Goal: Download file/media

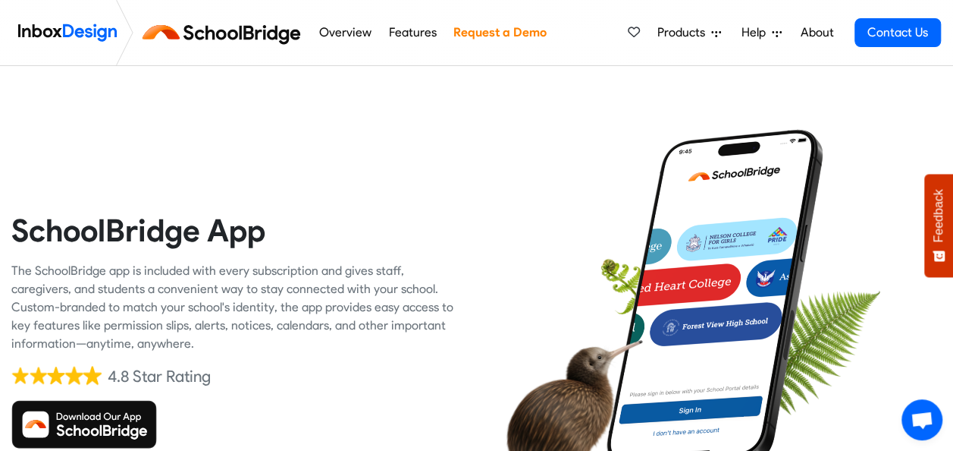
click at [228, 35] on img at bounding box center [225, 32] width 171 height 36
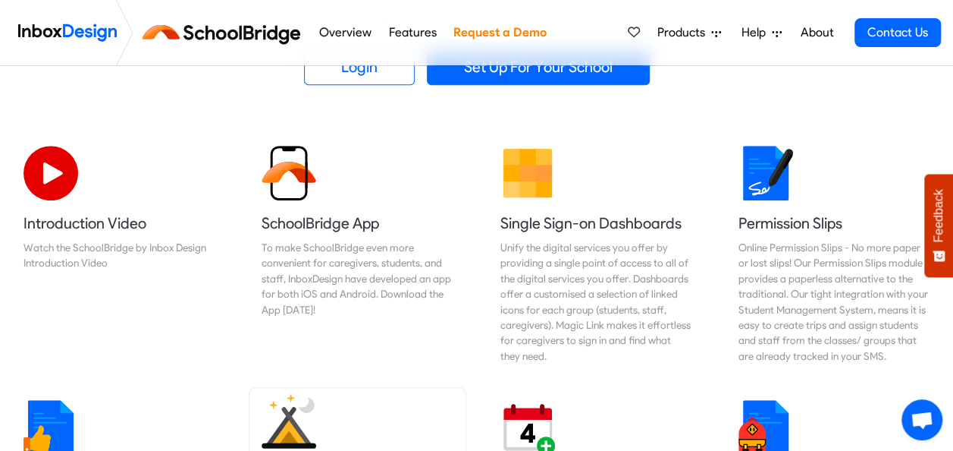
scroll to position [430, 0]
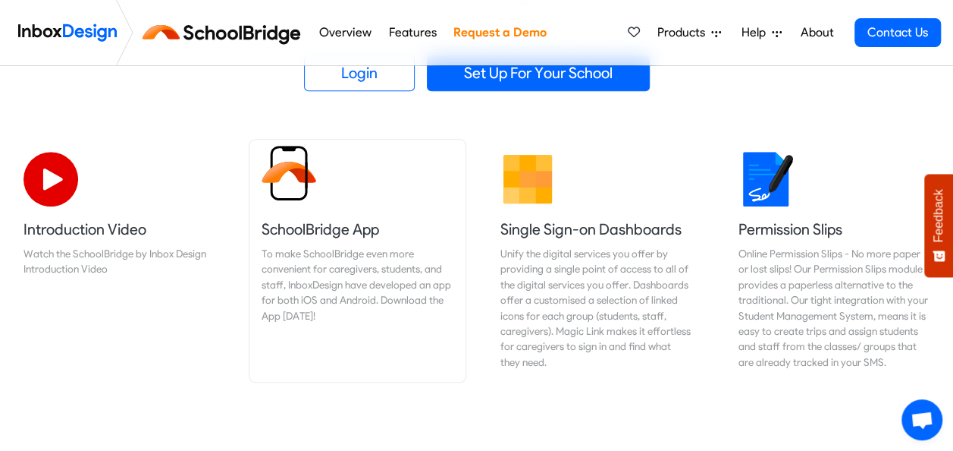
click at [328, 221] on h5 "SchoolBridge App" at bounding box center [357, 228] width 191 height 21
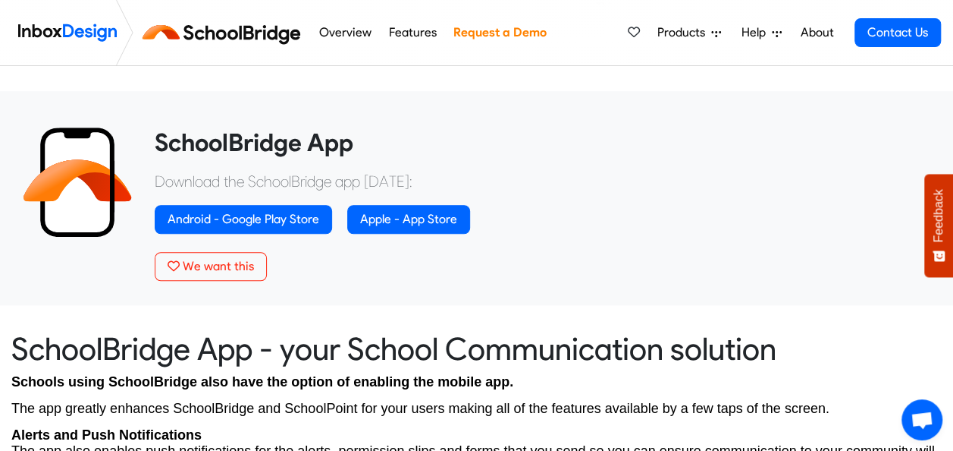
scroll to position [519, 0]
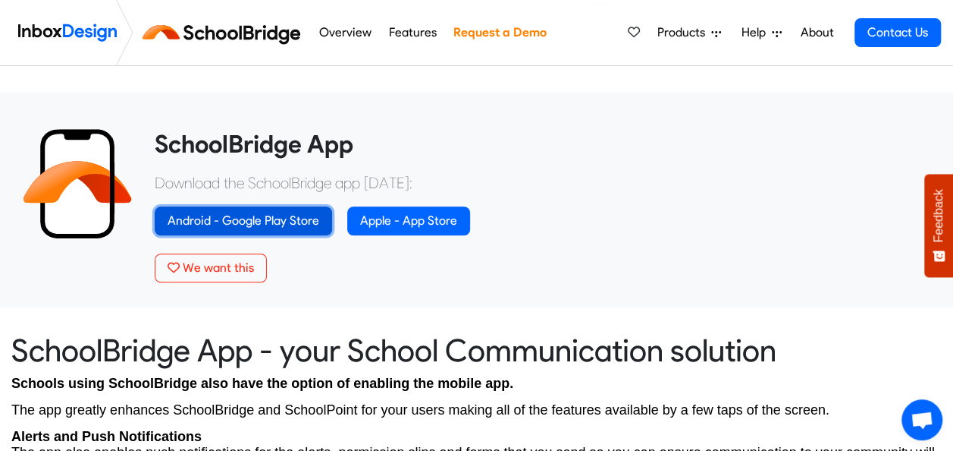
click at [303, 219] on link "Android - Google Play Store" at bounding box center [243, 220] width 177 height 29
